Goal: Task Accomplishment & Management: Manage account settings

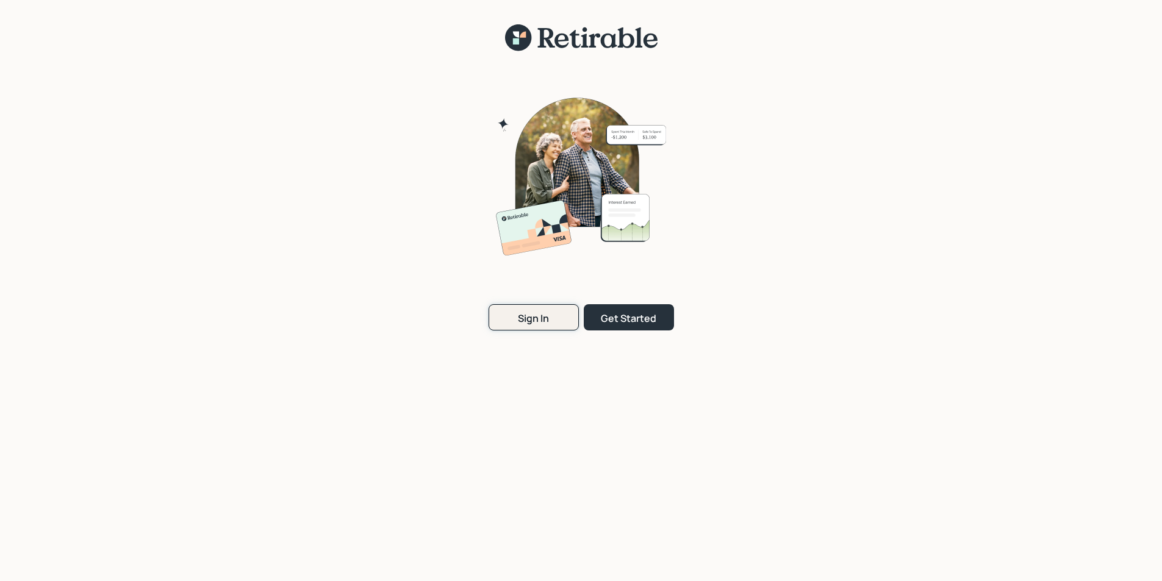
click at [539, 320] on div "Sign In" at bounding box center [533, 318] width 31 height 13
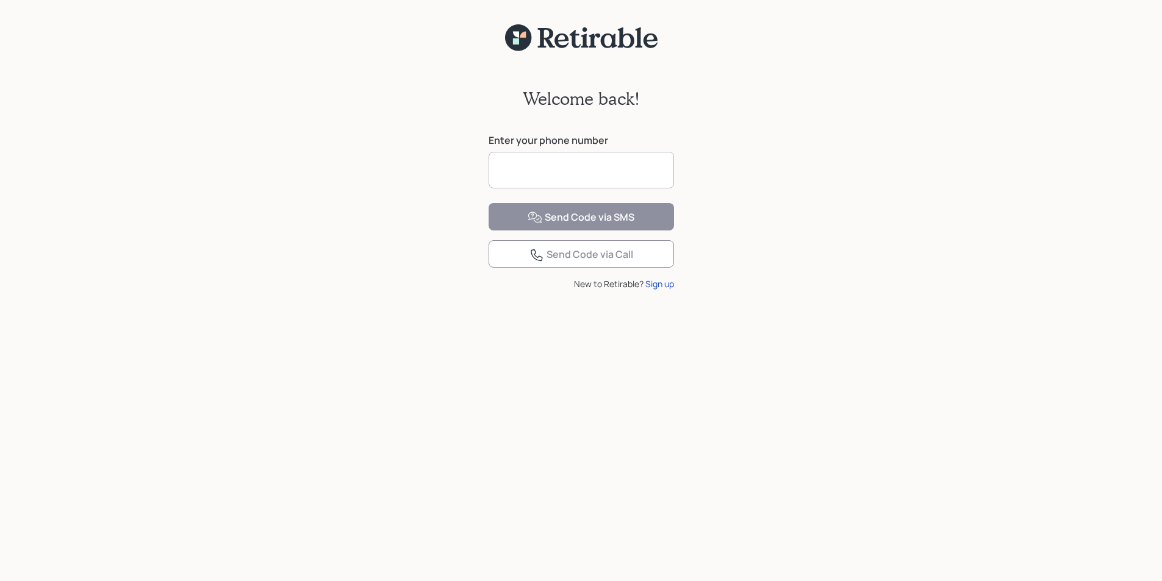
click at [530, 169] on input at bounding box center [581, 170] width 185 height 37
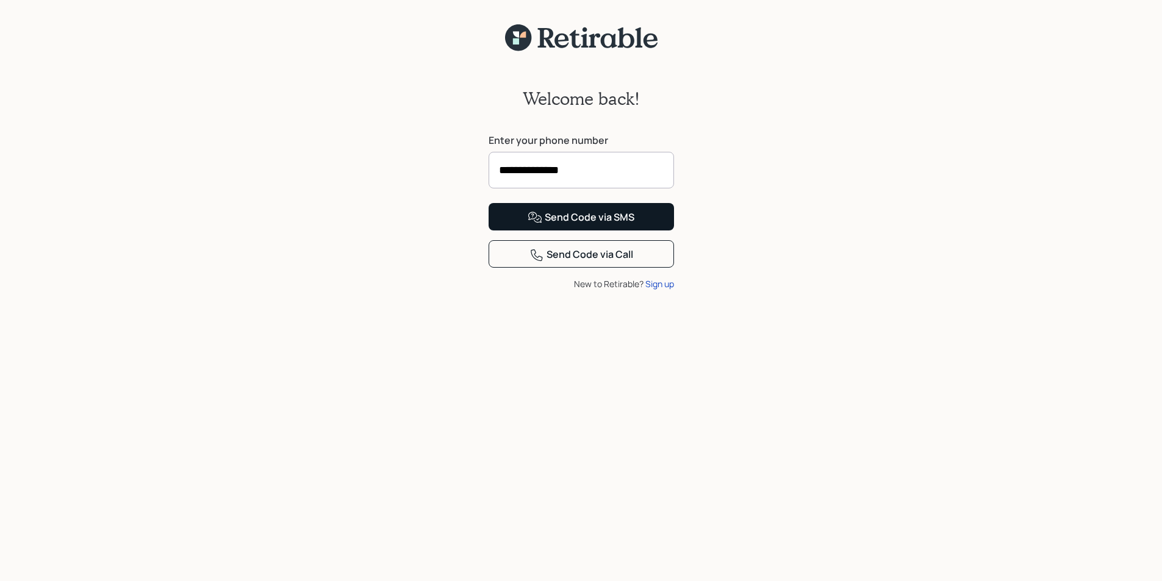
type input "**********"
click at [578, 225] on div "Send Code via SMS" at bounding box center [581, 218] width 107 height 15
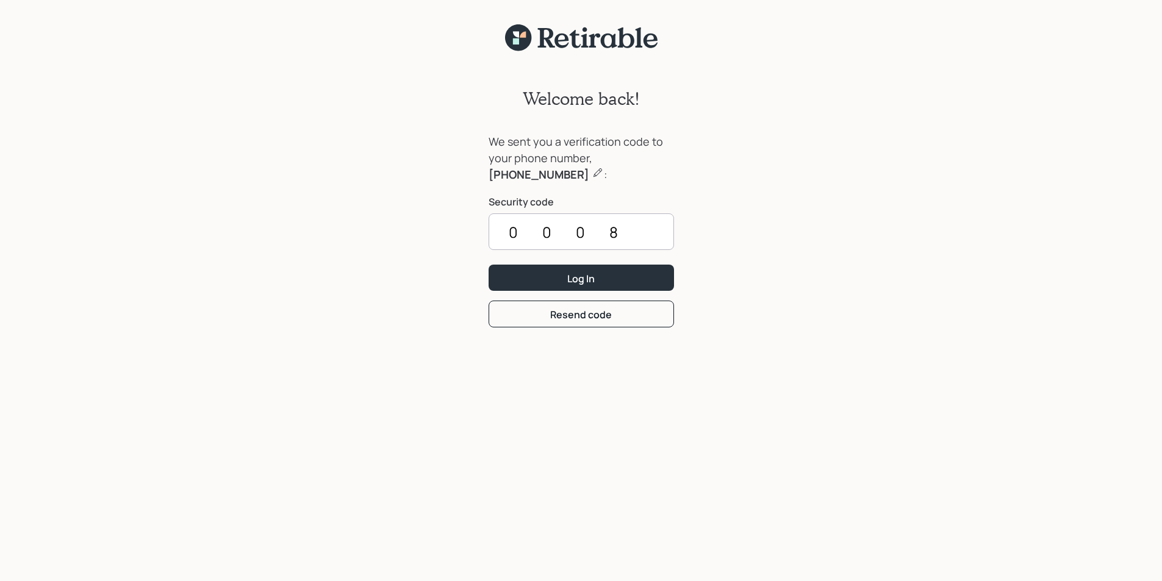
type input "0008"
click at [489, 265] on button "Log In" at bounding box center [581, 278] width 185 height 26
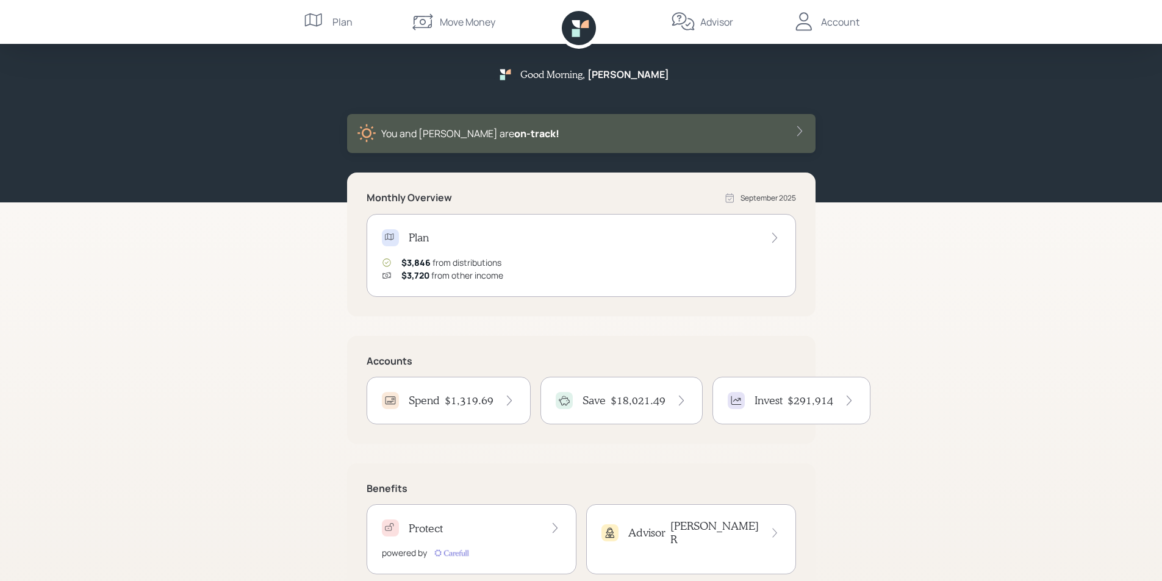
click at [452, 403] on h4 "$1,319.69" at bounding box center [469, 400] width 49 height 13
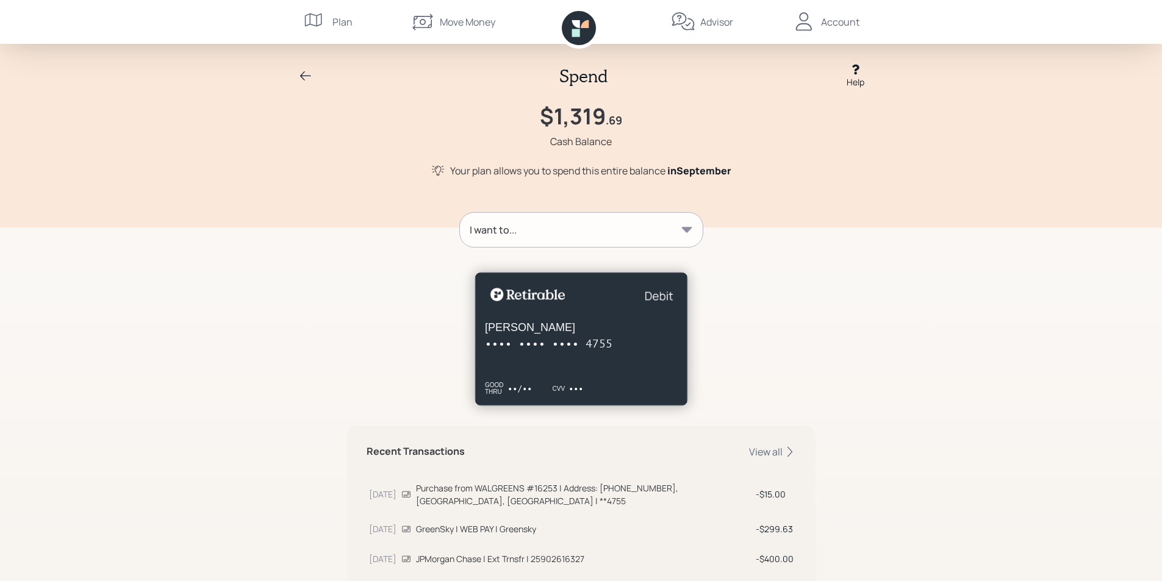
click at [304, 74] on icon at bounding box center [305, 76] width 15 height 15
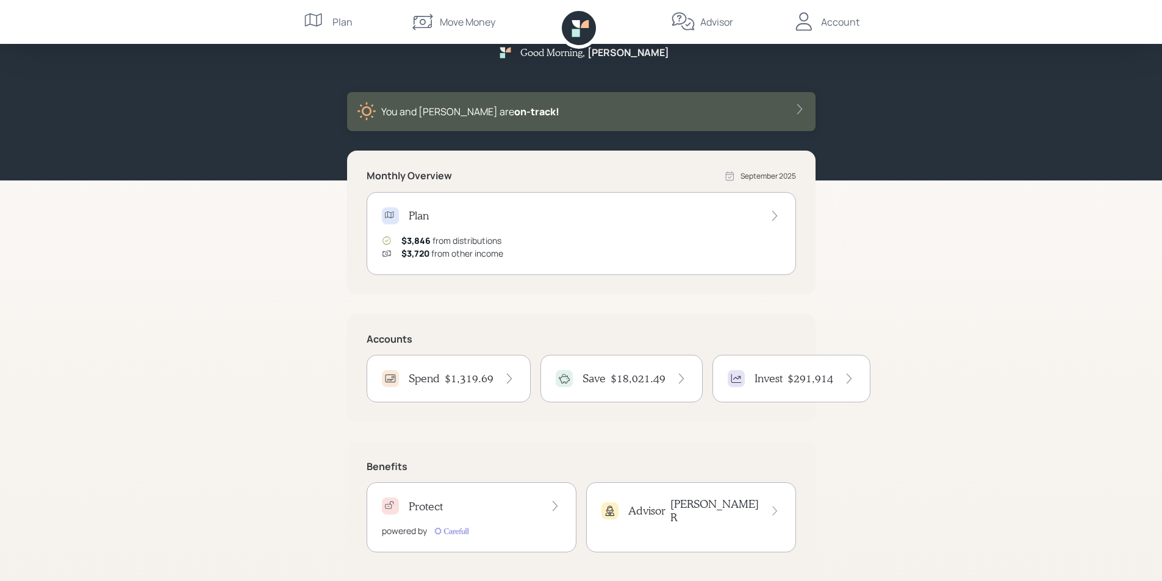
scroll to position [32, 0]
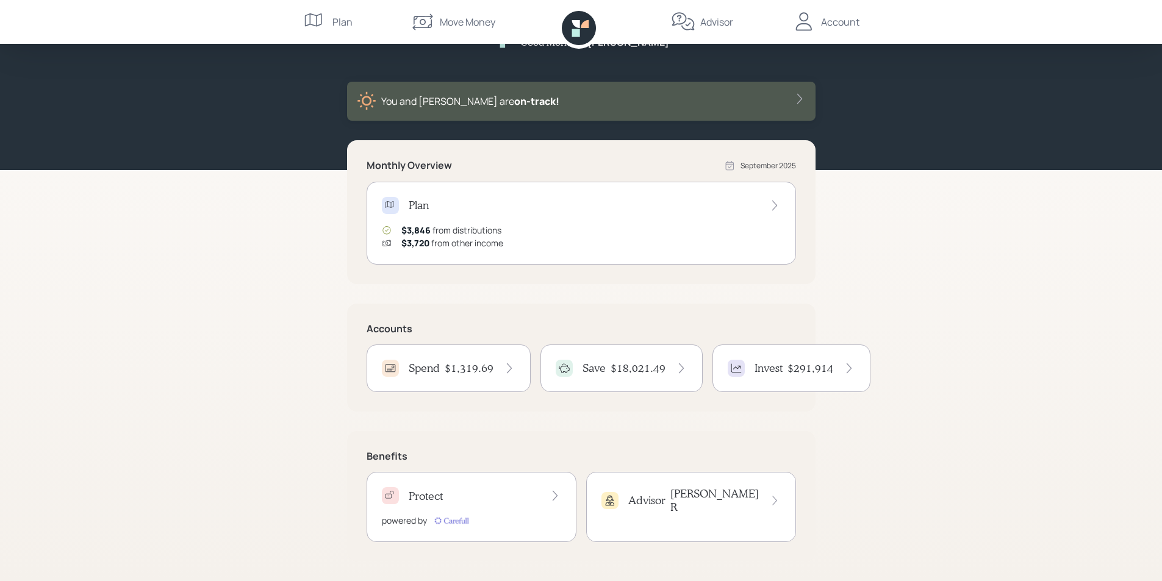
click at [820, 26] on div "Account" at bounding box center [826, 22] width 68 height 44
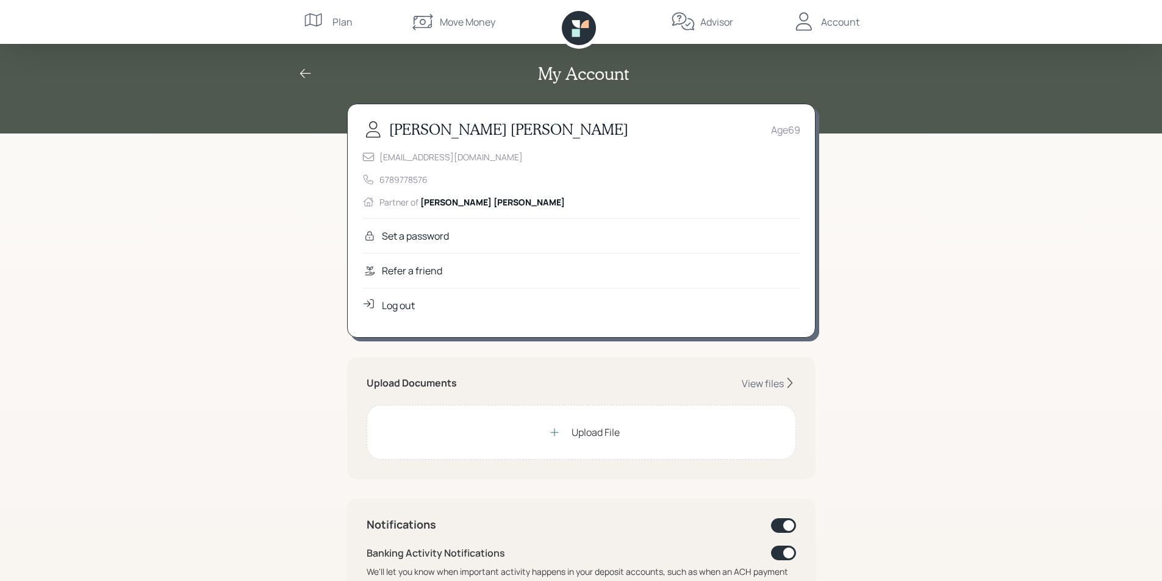
click at [385, 308] on div "Log out" at bounding box center [398, 305] width 33 height 15
